Goal: Check status: Check status

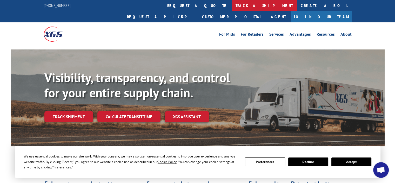
click at [232, 3] on link "track a shipment" at bounding box center [264, 5] width 65 height 11
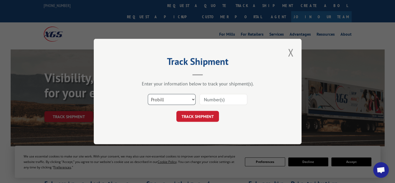
click at [194, 100] on select "Select category... Probill BOL PO" at bounding box center [172, 99] width 48 height 11
select select "bol"
click at [148, 94] on select "Select category... Probill BOL PO" at bounding box center [172, 99] width 48 height 11
click at [210, 101] on input at bounding box center [224, 99] width 48 height 11
type input "3354424"
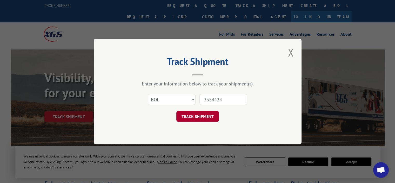
click at [194, 114] on button "TRACK SHIPMENT" at bounding box center [197, 116] width 43 height 11
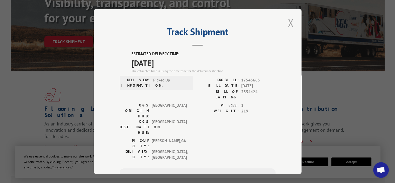
click at [288, 23] on button "Close modal" at bounding box center [290, 23] width 9 height 14
